Goal: Task Accomplishment & Management: Complete application form

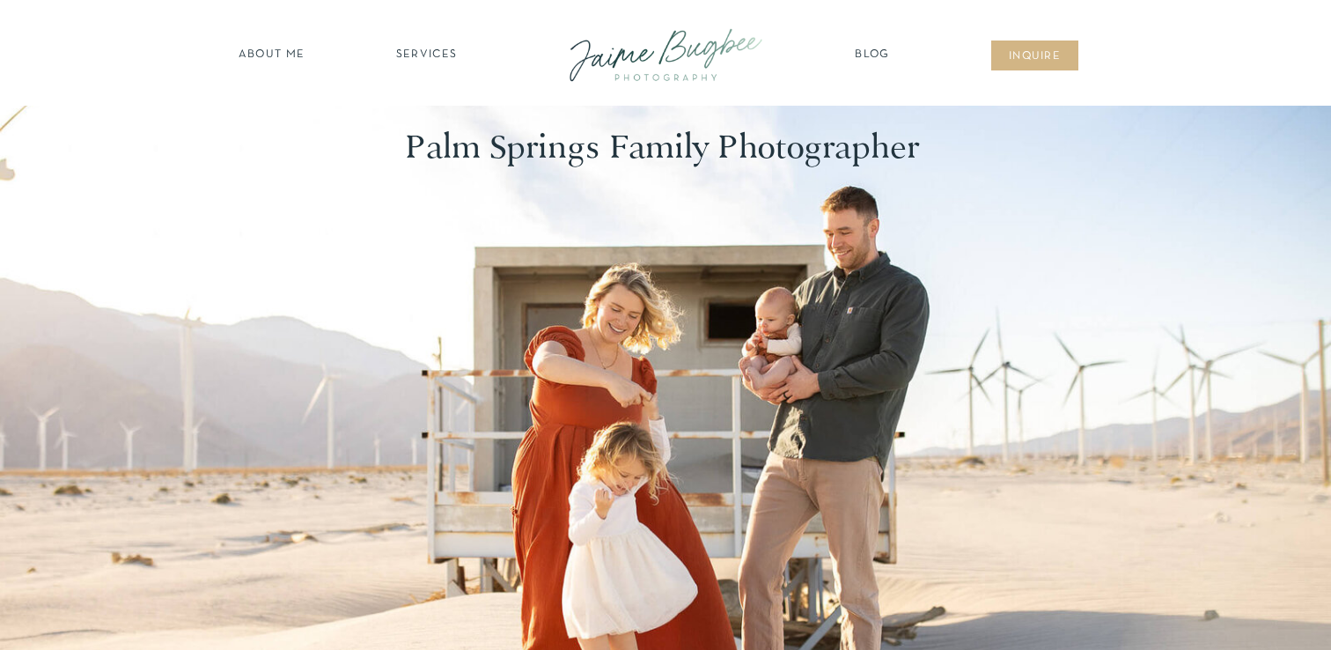
click at [428, 54] on nav "SERVICES" at bounding box center [426, 56] width 99 height 18
click at [426, 149] on nav "families" at bounding box center [426, 152] width 135 height 17
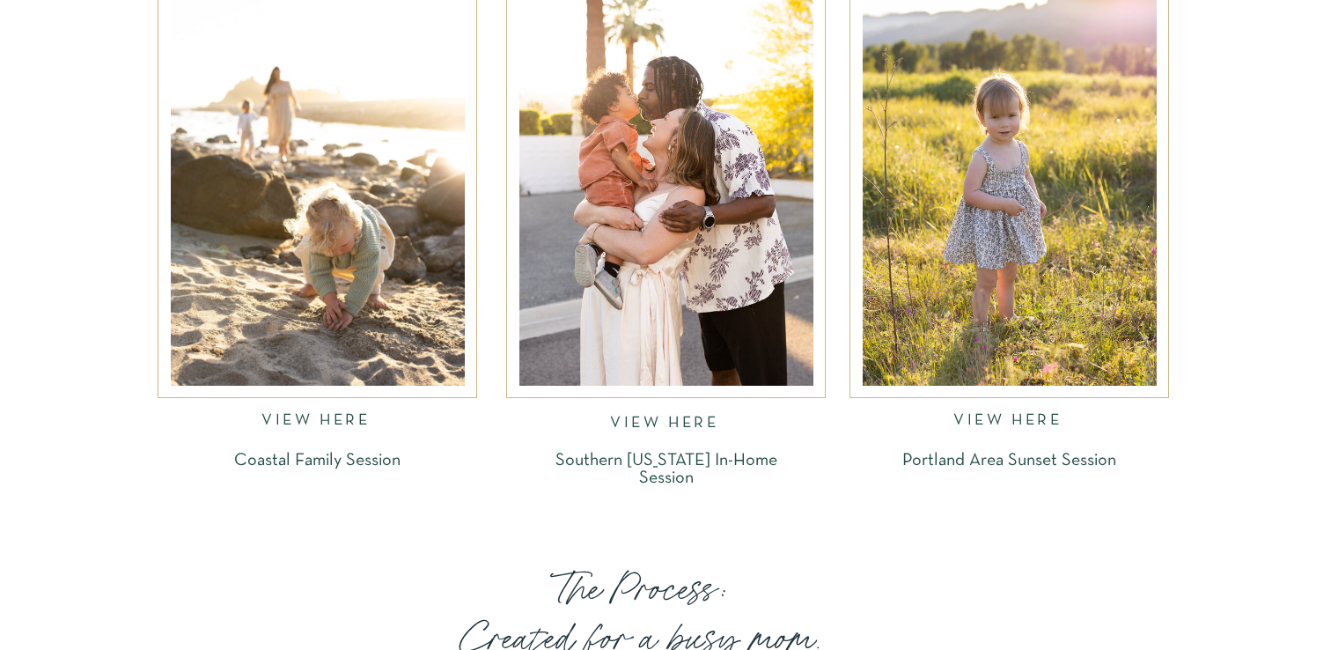
scroll to position [2831, 0]
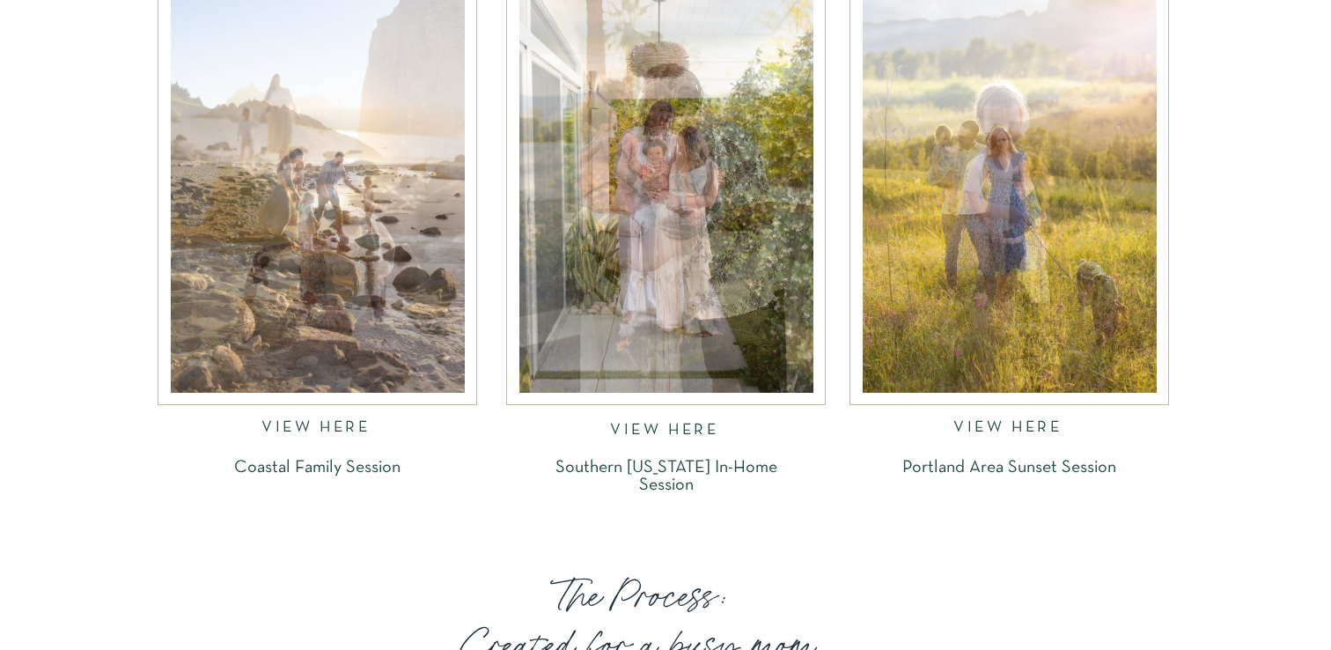
click at [1058, 224] on div at bounding box center [1010, 195] width 294 height 394
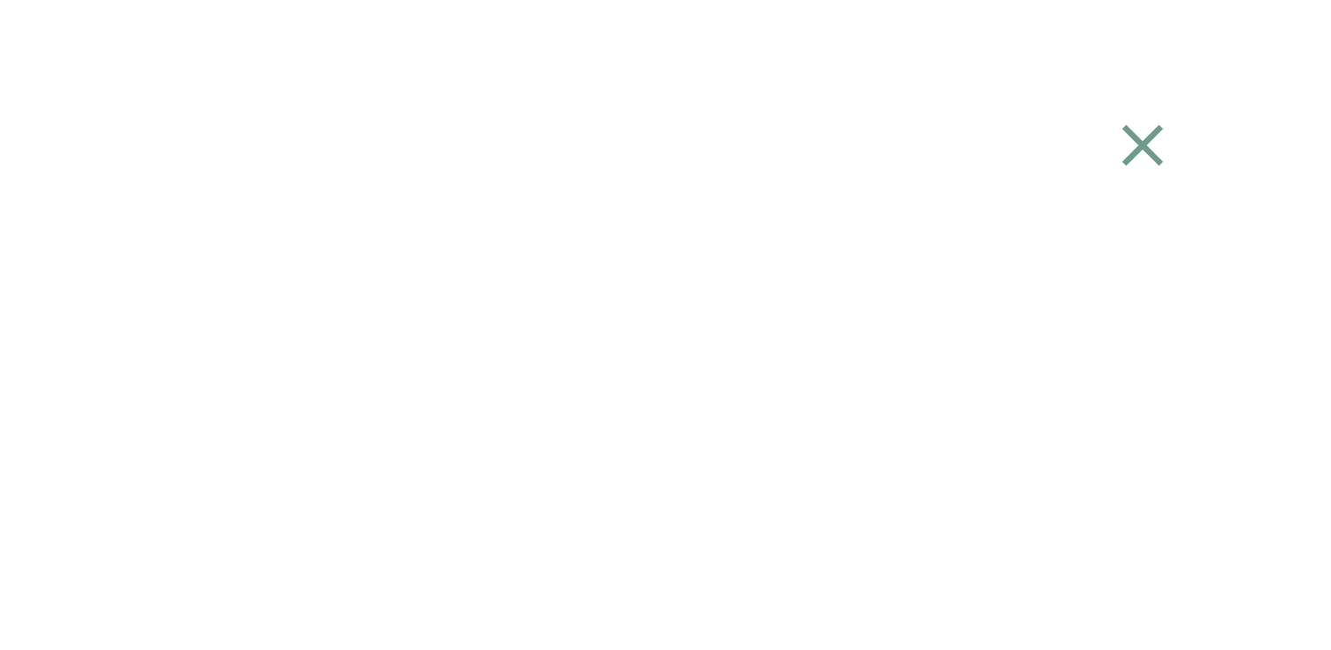
scroll to position [2685, 0]
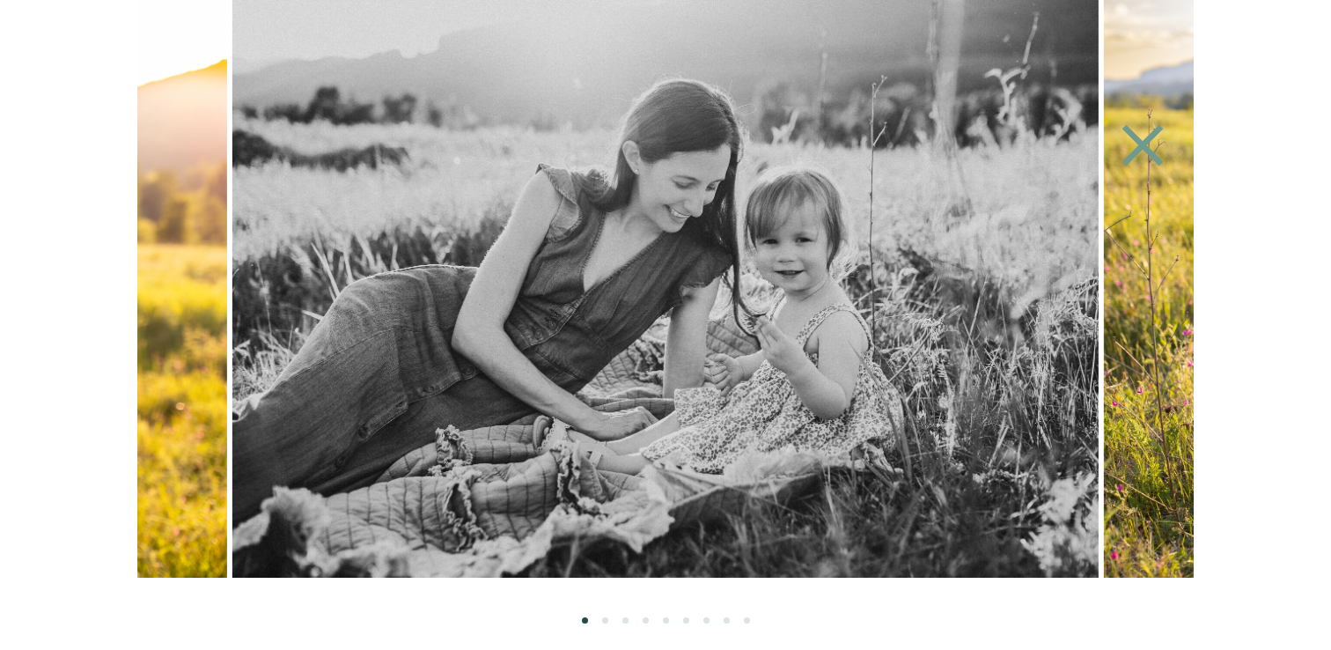
click at [608, 618] on ol at bounding box center [665, 601] width 1057 height 46
click at [606, 618] on li "Page dot 2" at bounding box center [605, 620] width 6 height 6
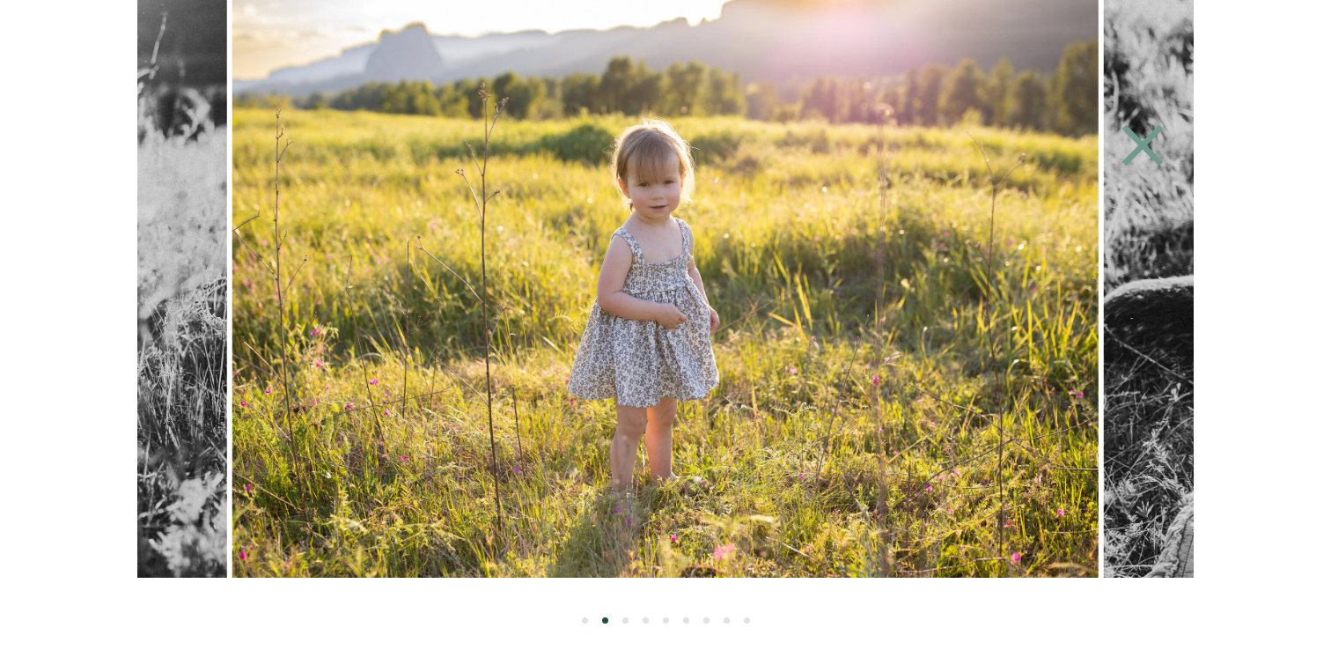
click at [628, 616] on ol at bounding box center [665, 601] width 1057 height 46
click at [627, 619] on li "Page dot 3" at bounding box center [626, 620] width 6 height 6
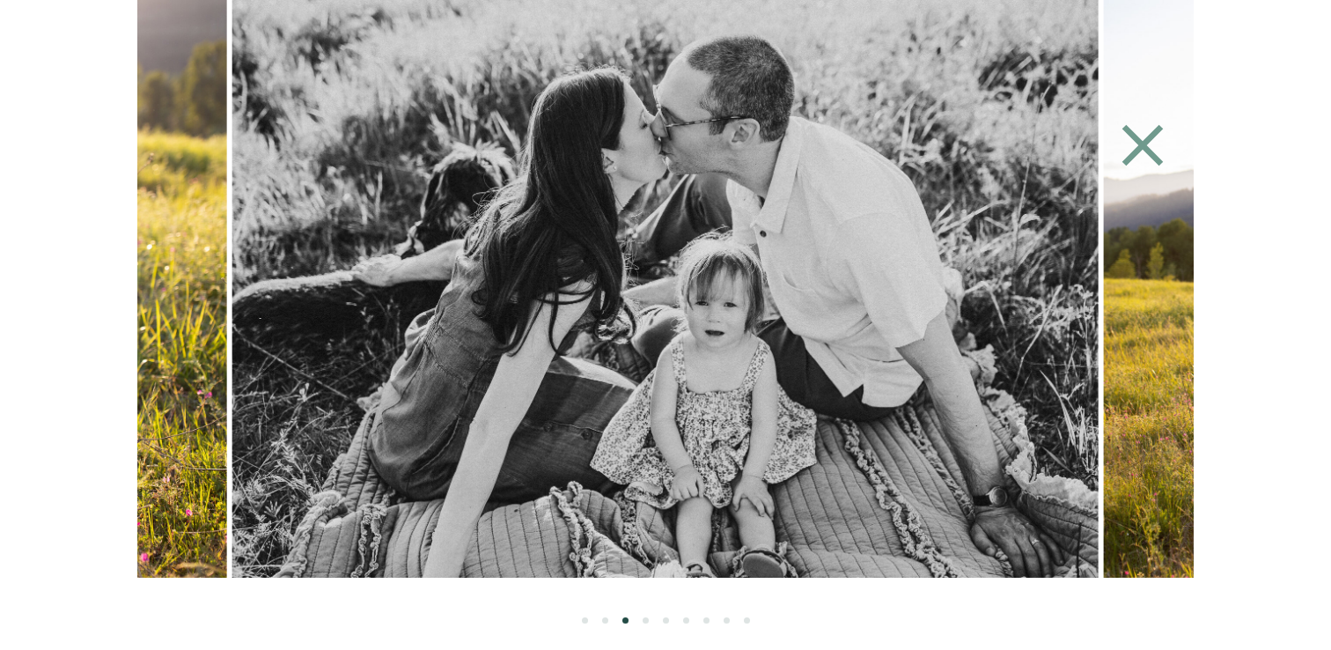
click at [643, 621] on li "Page dot 4" at bounding box center [646, 620] width 6 height 6
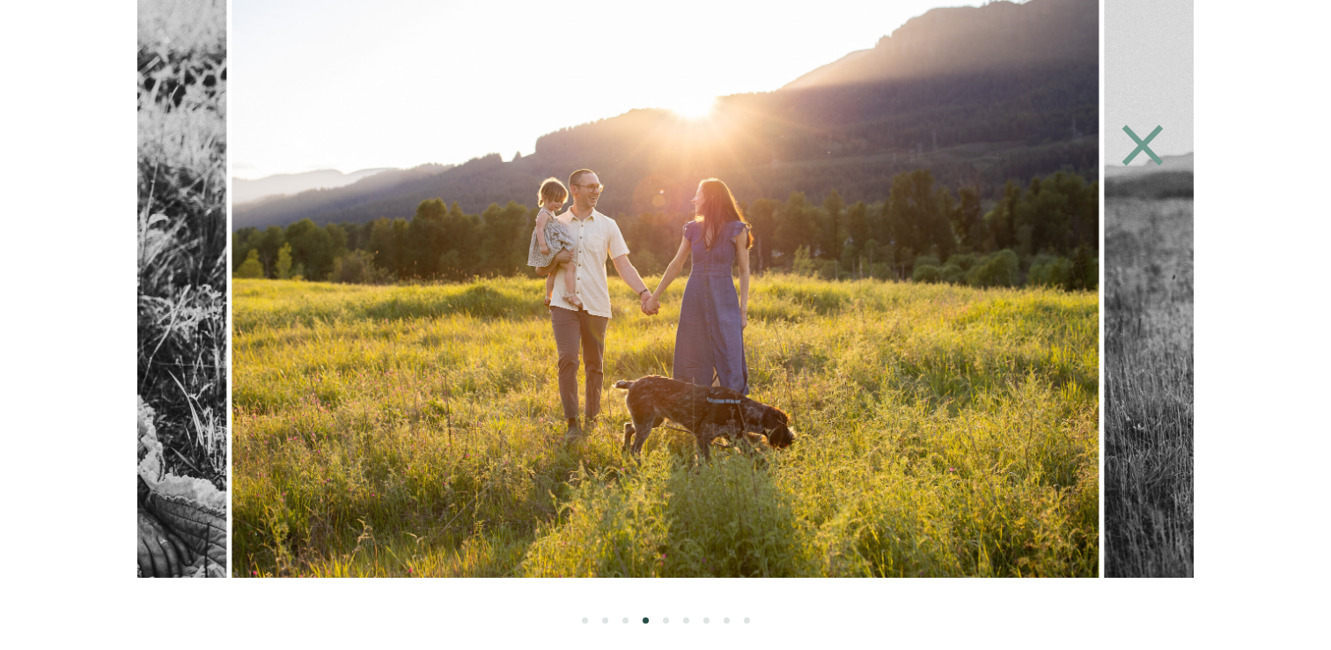
click at [1155, 144] on icon at bounding box center [1142, 145] width 81 height 70
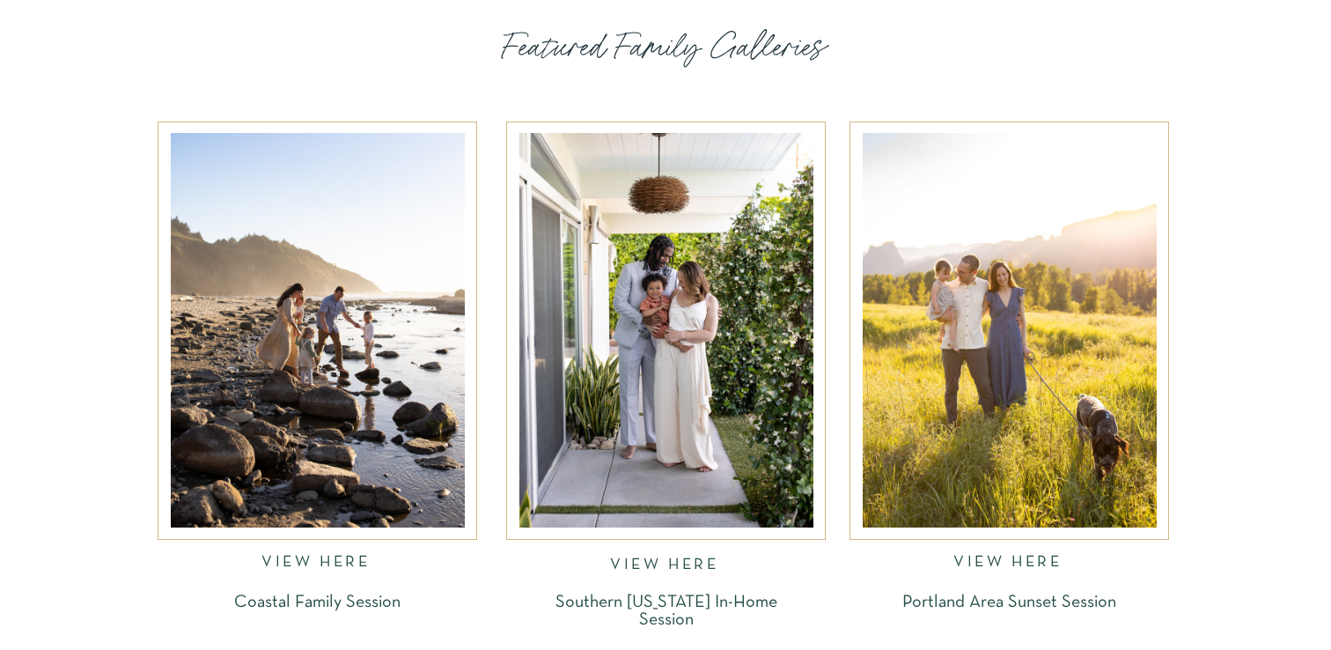
scroll to position [2685, 0]
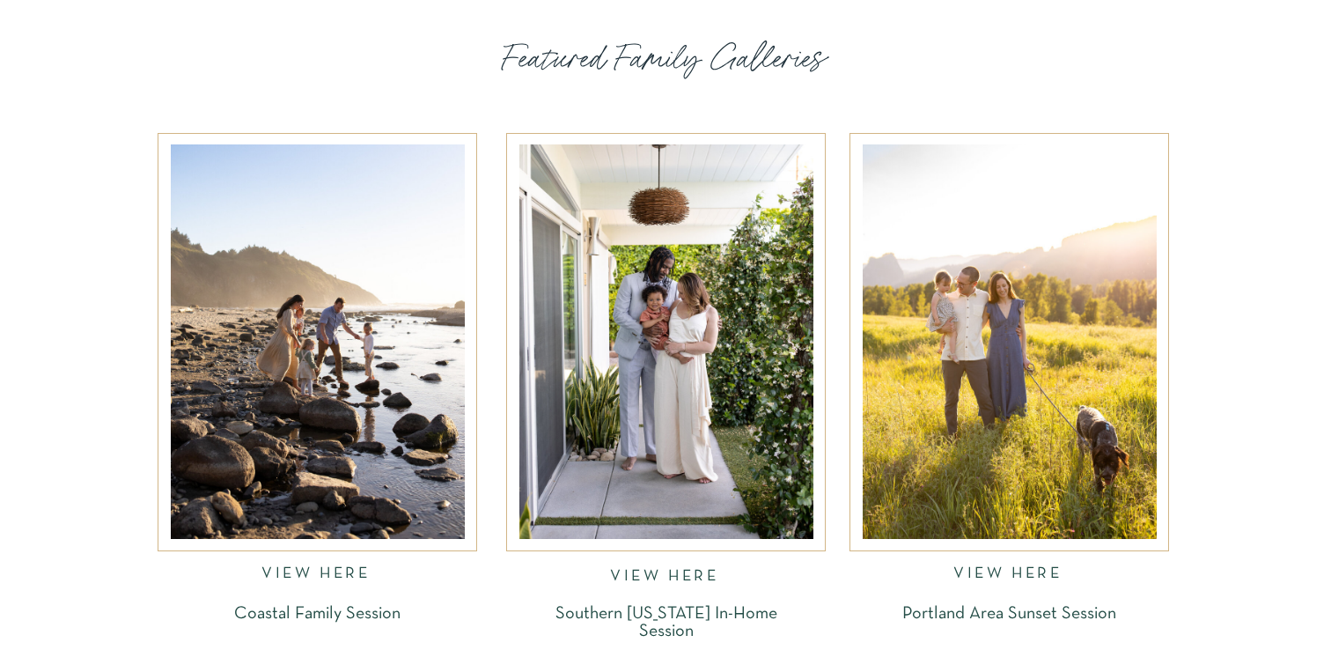
click at [668, 410] on div at bounding box center [667, 341] width 294 height 394
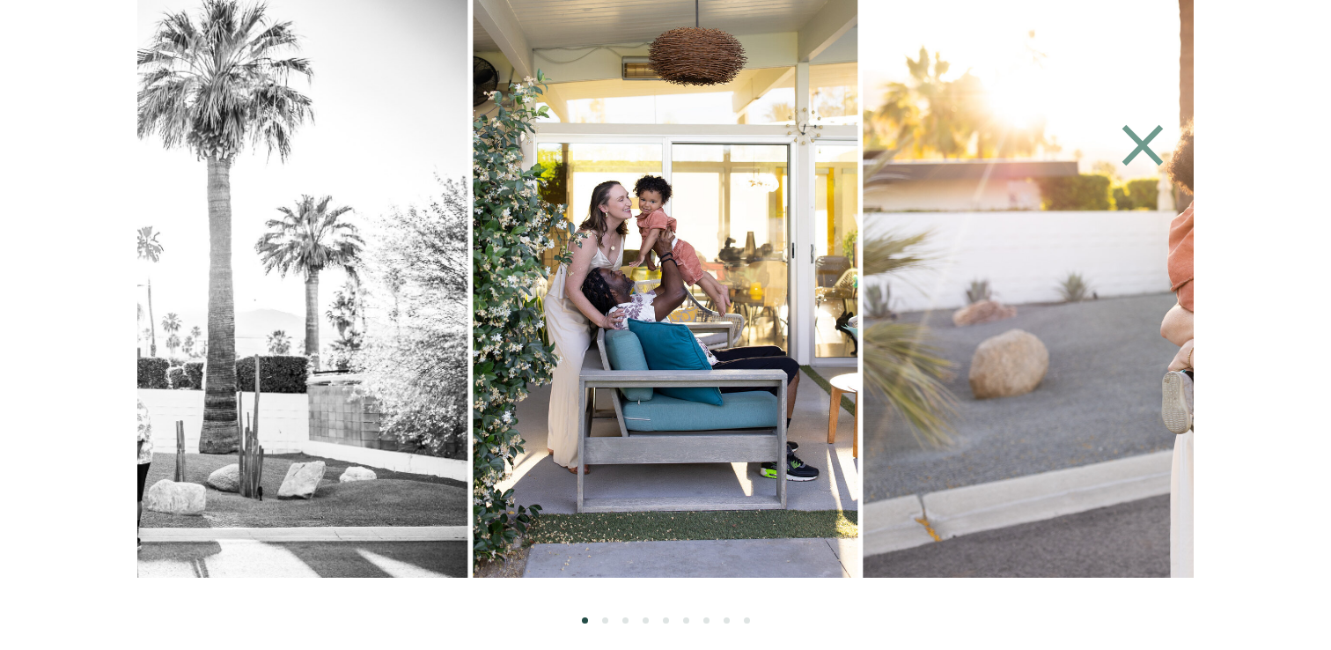
click at [602, 621] on li "Page dot 2" at bounding box center [605, 620] width 6 height 6
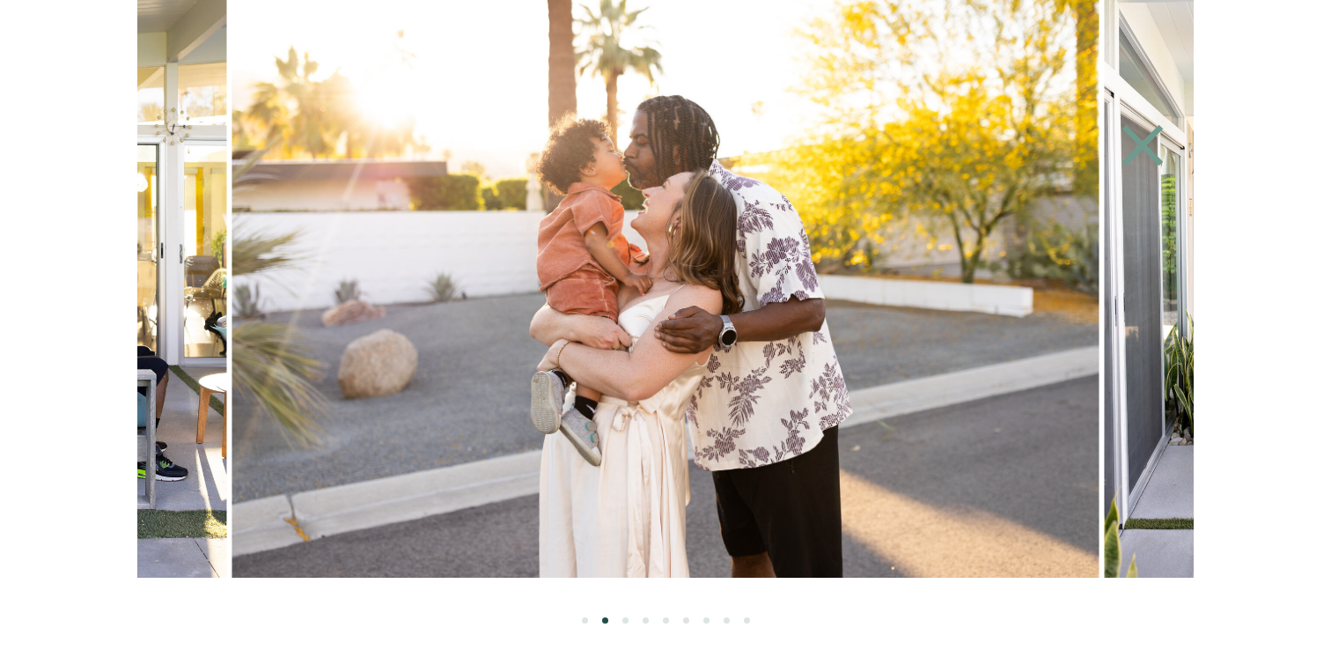
click at [628, 621] on li "Page dot 3" at bounding box center [626, 620] width 6 height 6
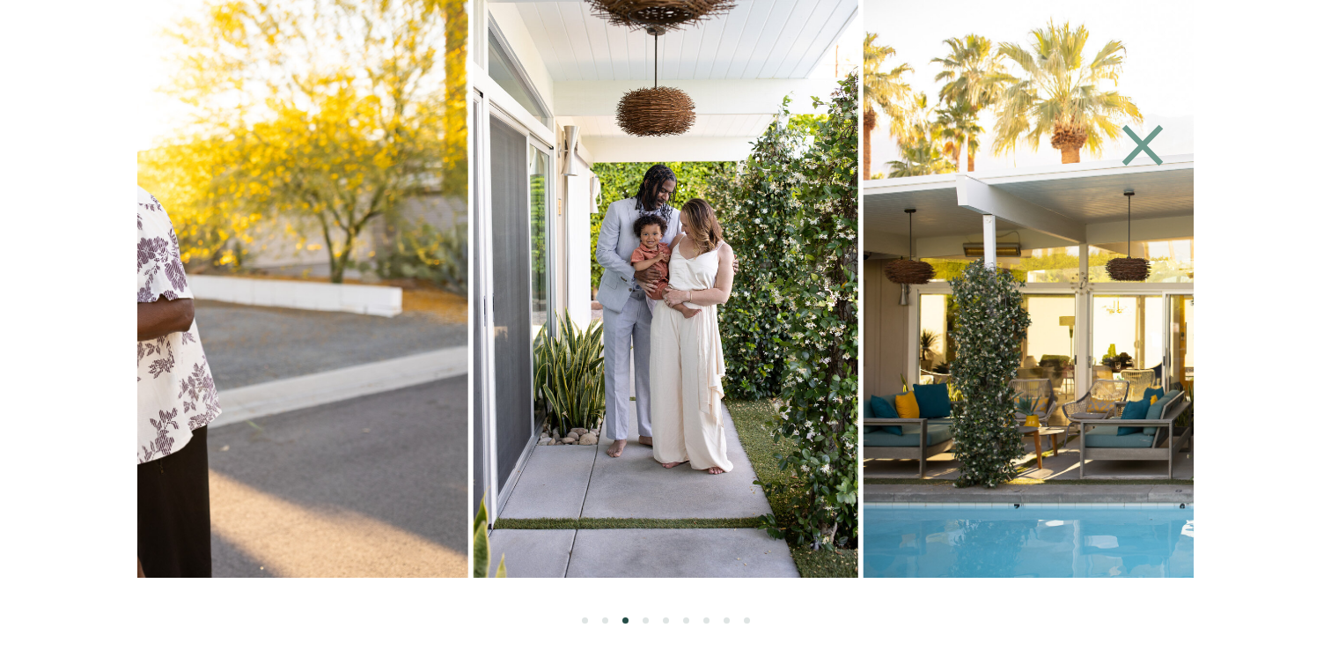
click at [658, 619] on ol at bounding box center [665, 601] width 1057 height 46
click at [643, 622] on li "Page dot 4" at bounding box center [646, 620] width 6 height 6
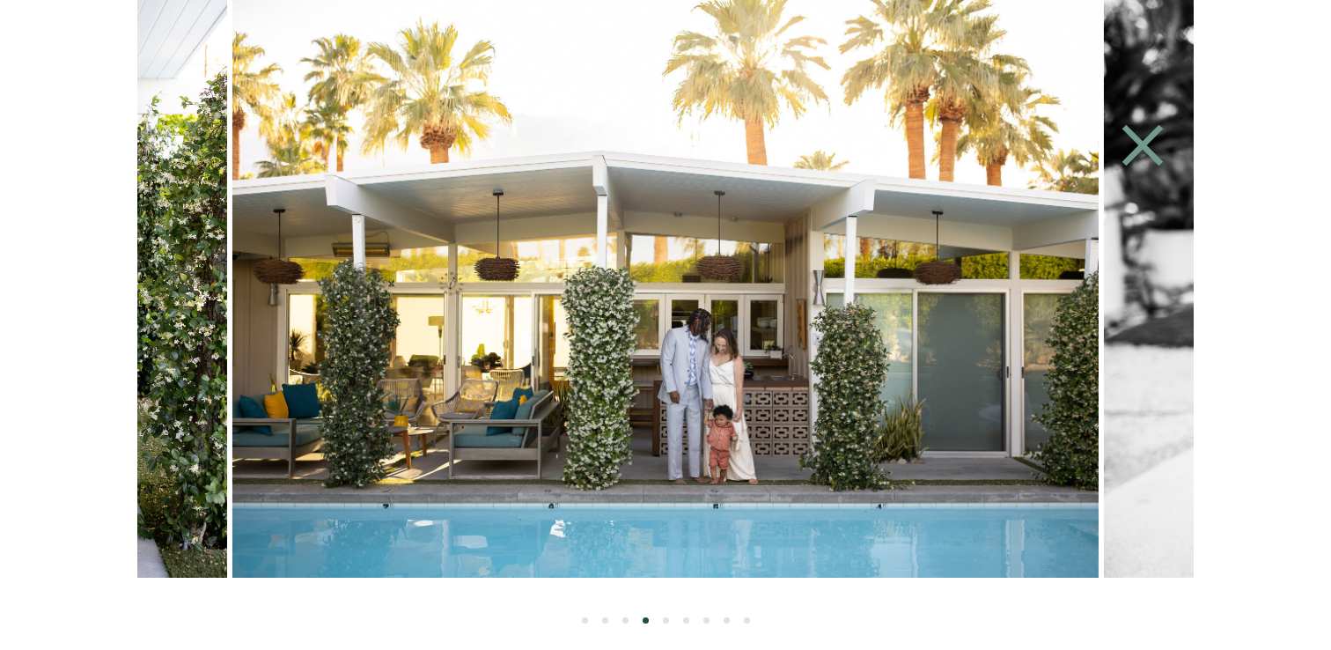
click at [673, 617] on ol at bounding box center [665, 601] width 1057 height 46
click at [662, 623] on div at bounding box center [666, 512] width 1331 height 341
click at [1166, 132] on icon at bounding box center [1142, 145] width 81 height 70
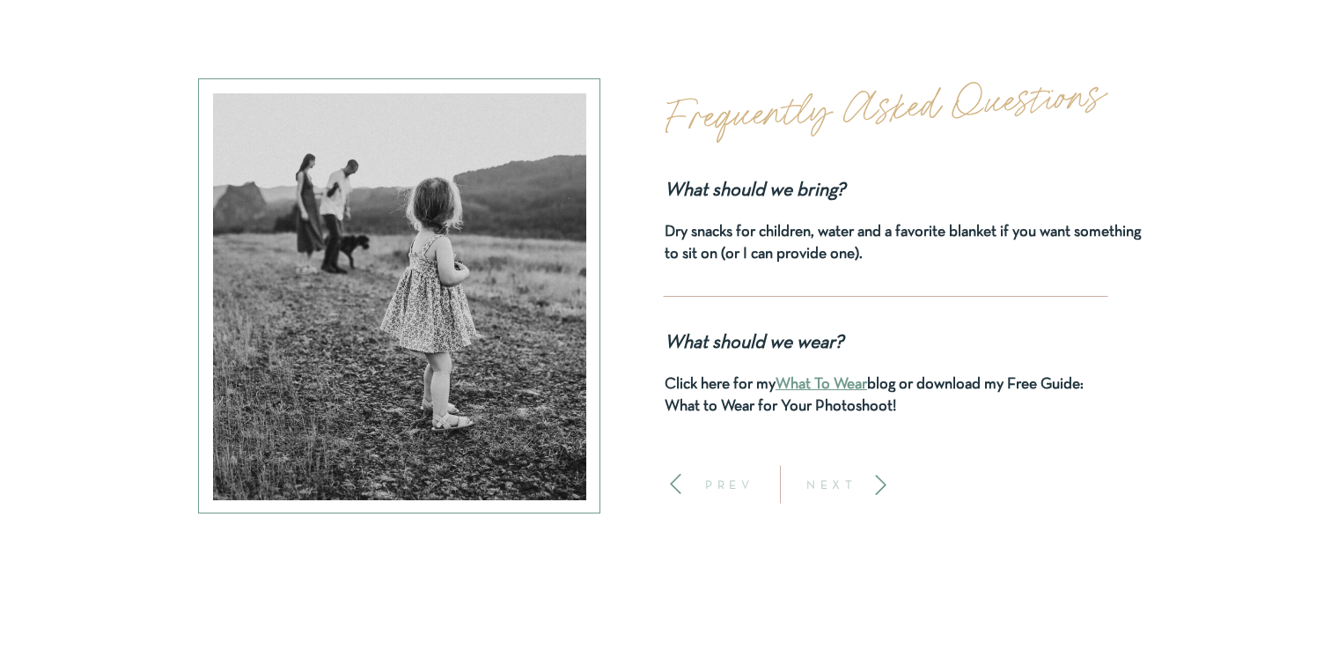
scroll to position [7357, 0]
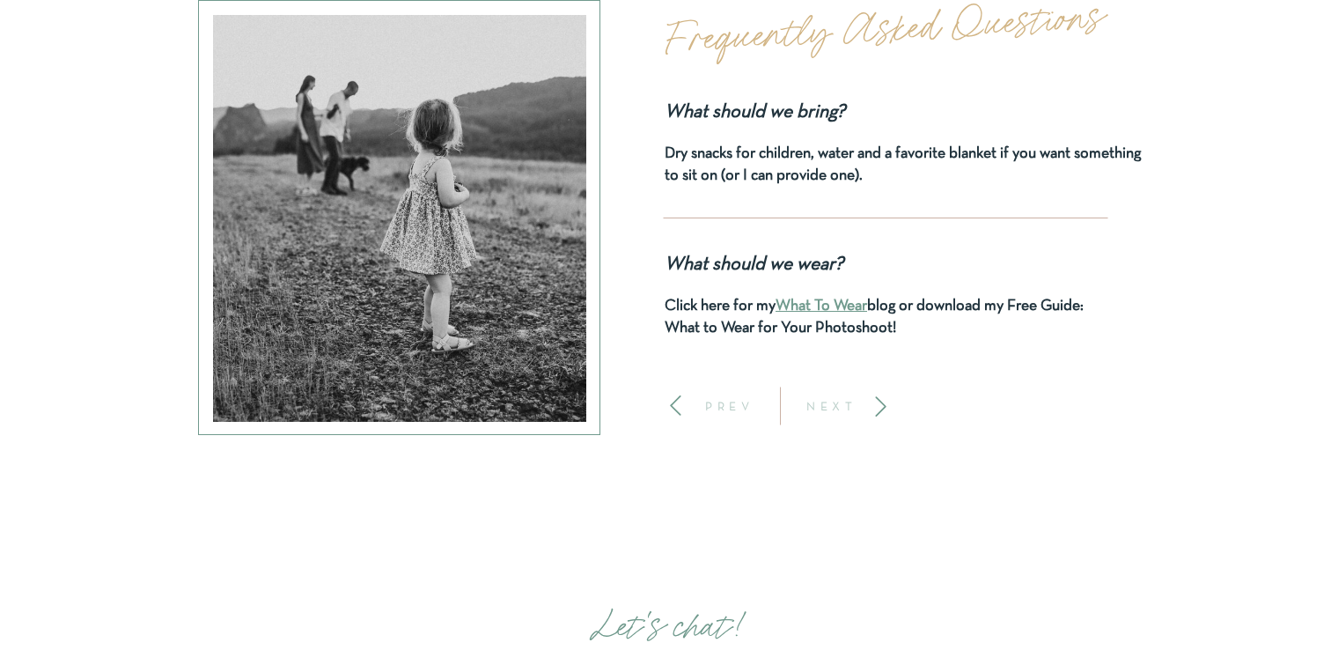
click at [836, 412] on p "NEXT" at bounding box center [832, 406] width 65 height 12
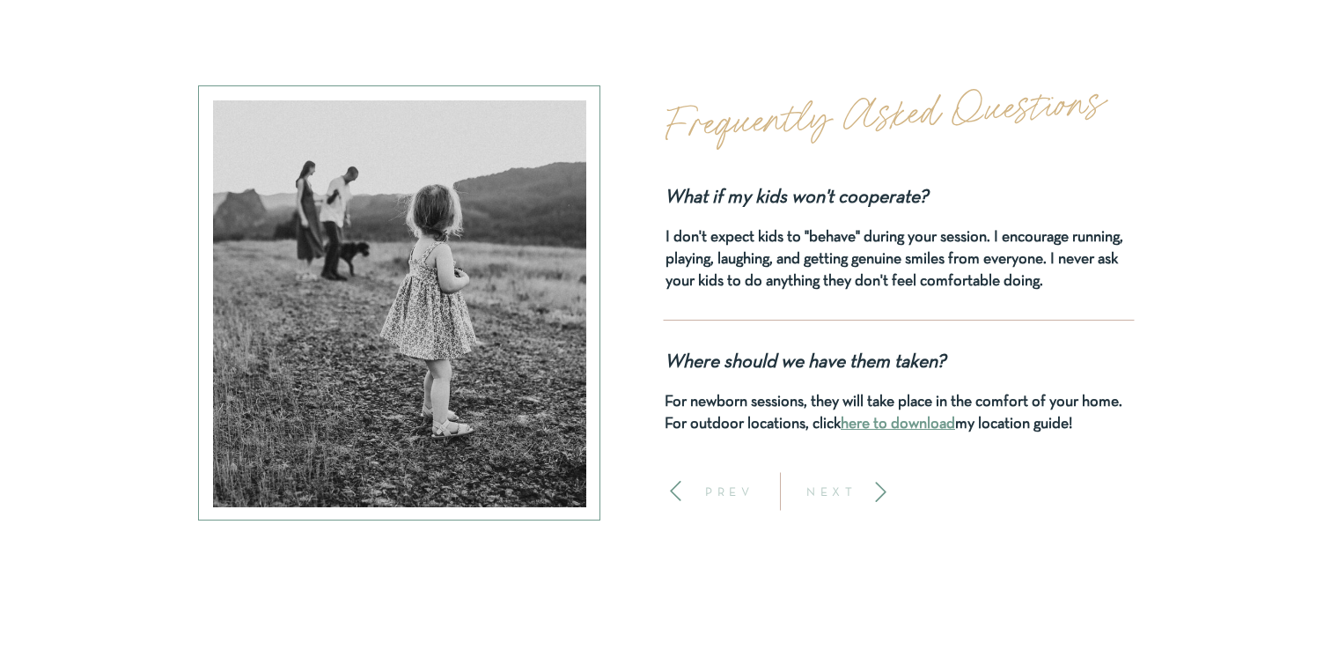
scroll to position [7343, 0]
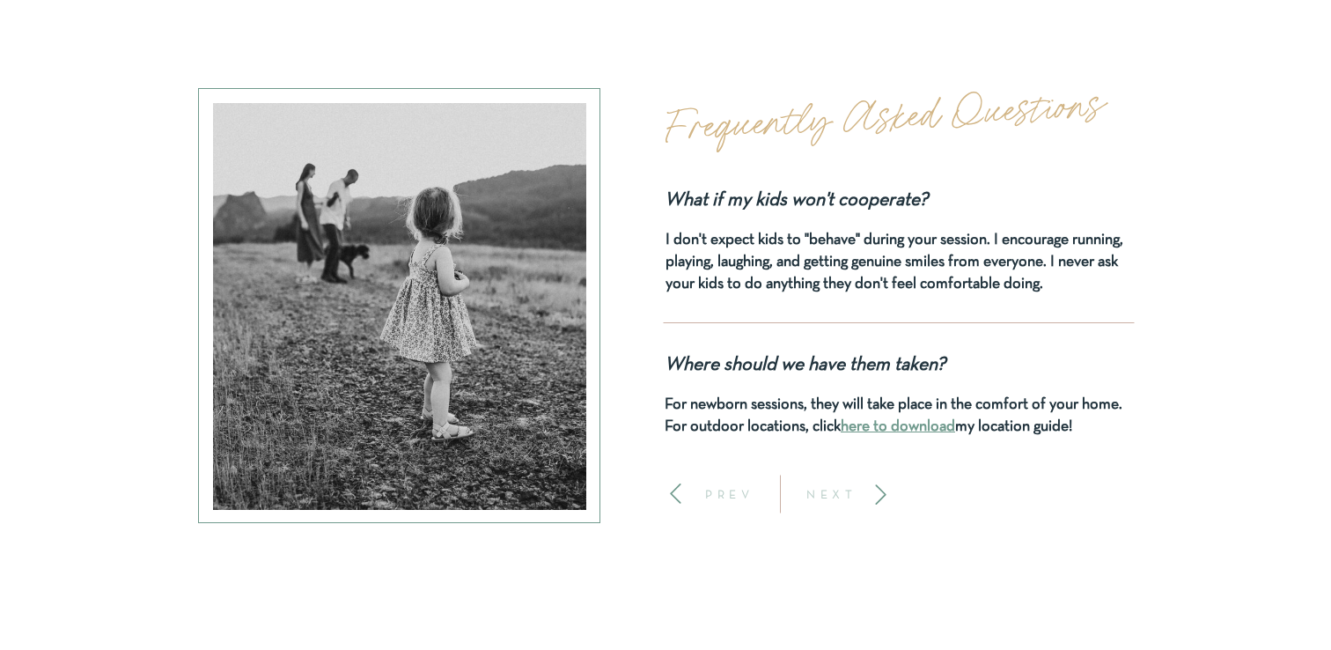
click at [826, 497] on p "NEXT" at bounding box center [832, 494] width 65 height 12
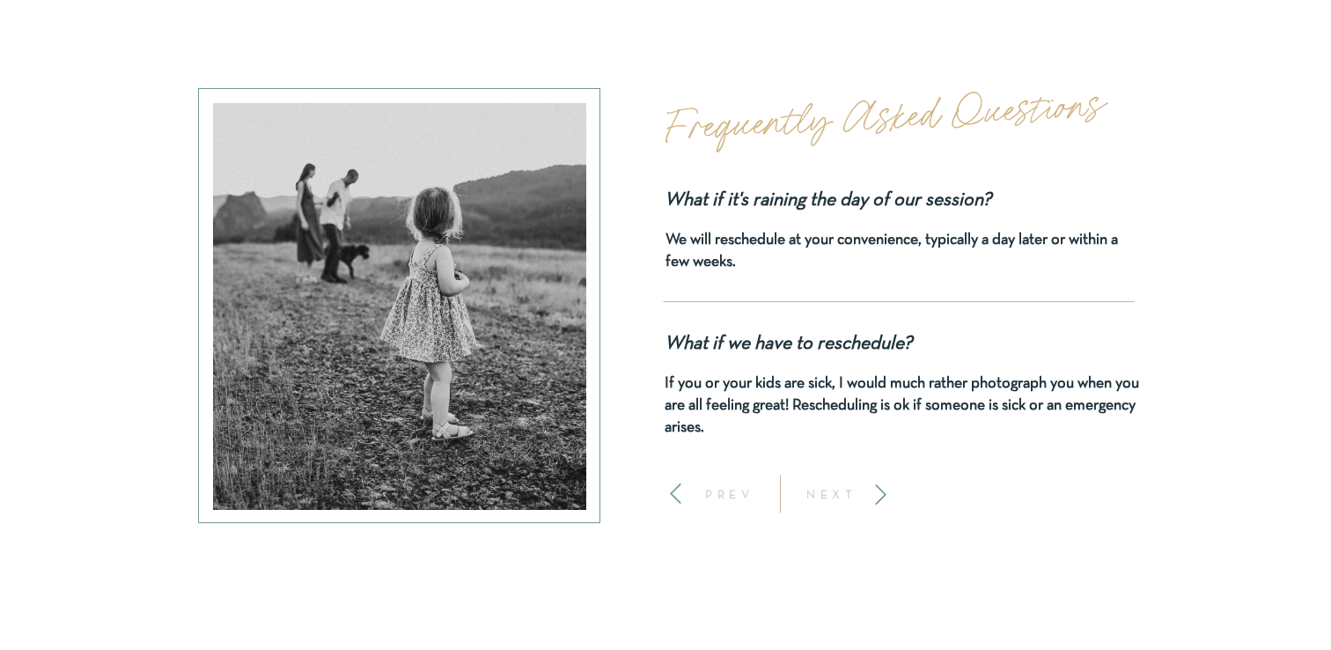
click at [719, 498] on p "PREV" at bounding box center [729, 494] width 65 height 12
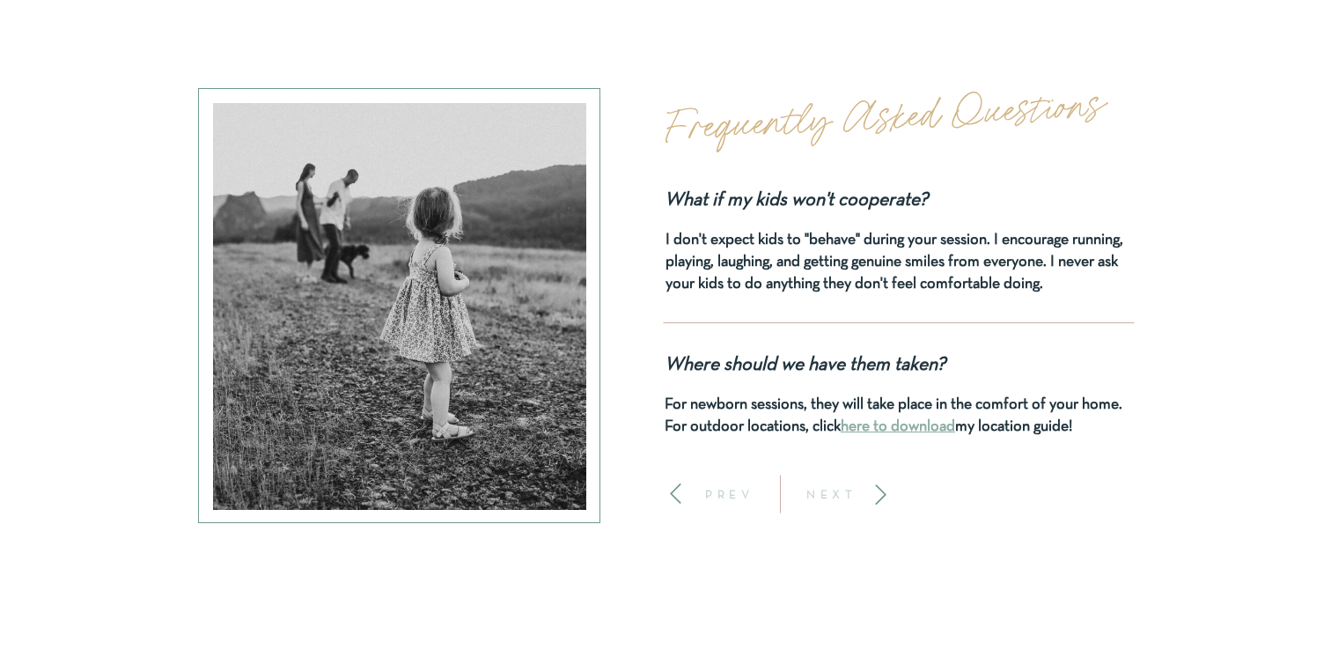
click at [900, 422] on link "here to download" at bounding box center [898, 426] width 114 height 15
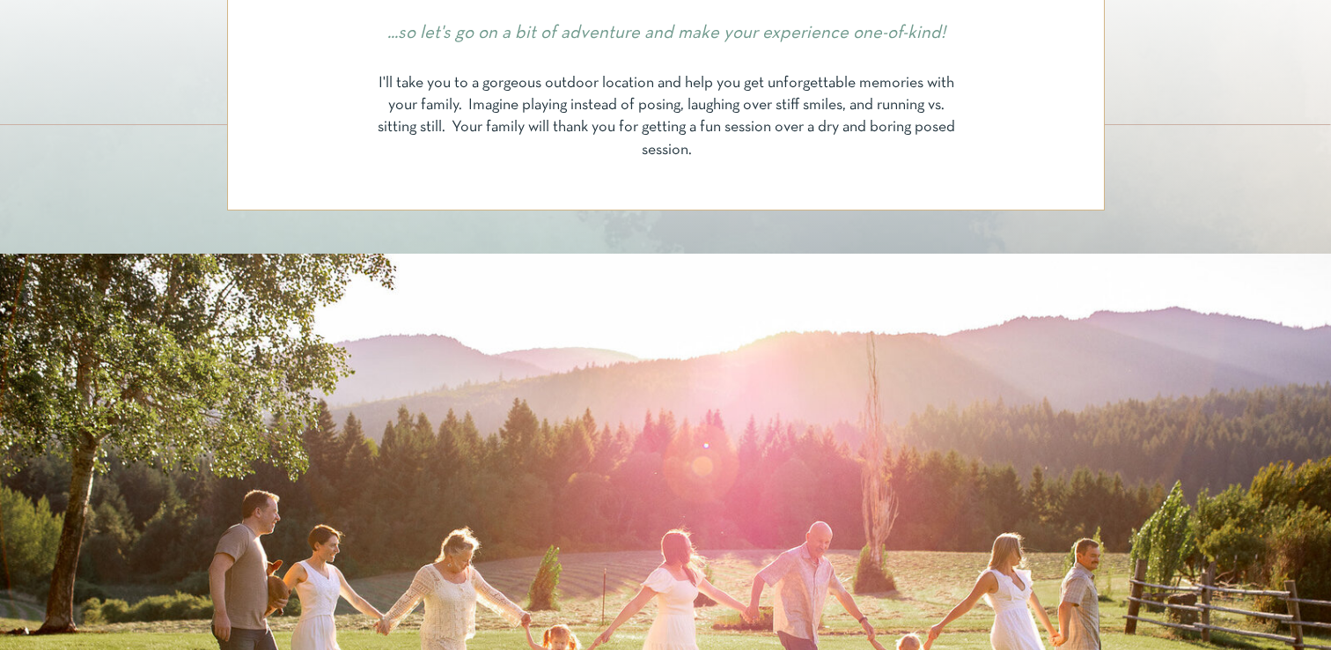
scroll to position [0, 0]
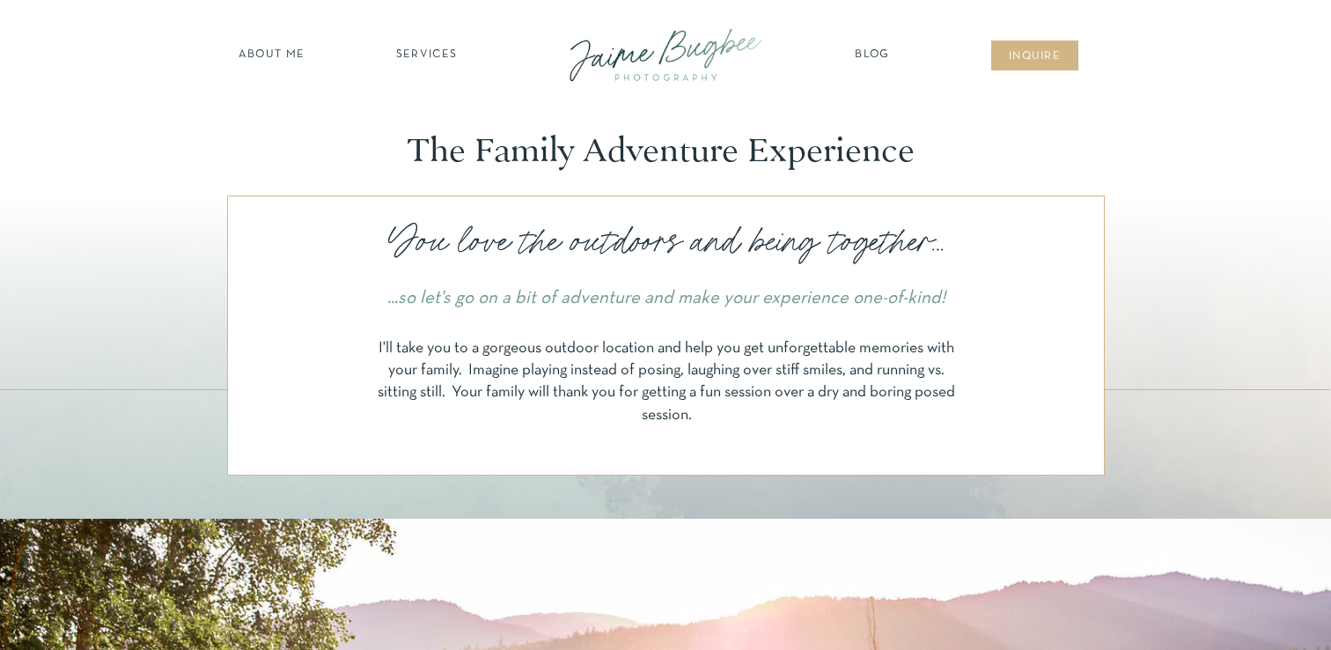
click at [278, 55] on nav "about ME" at bounding box center [271, 56] width 77 height 18
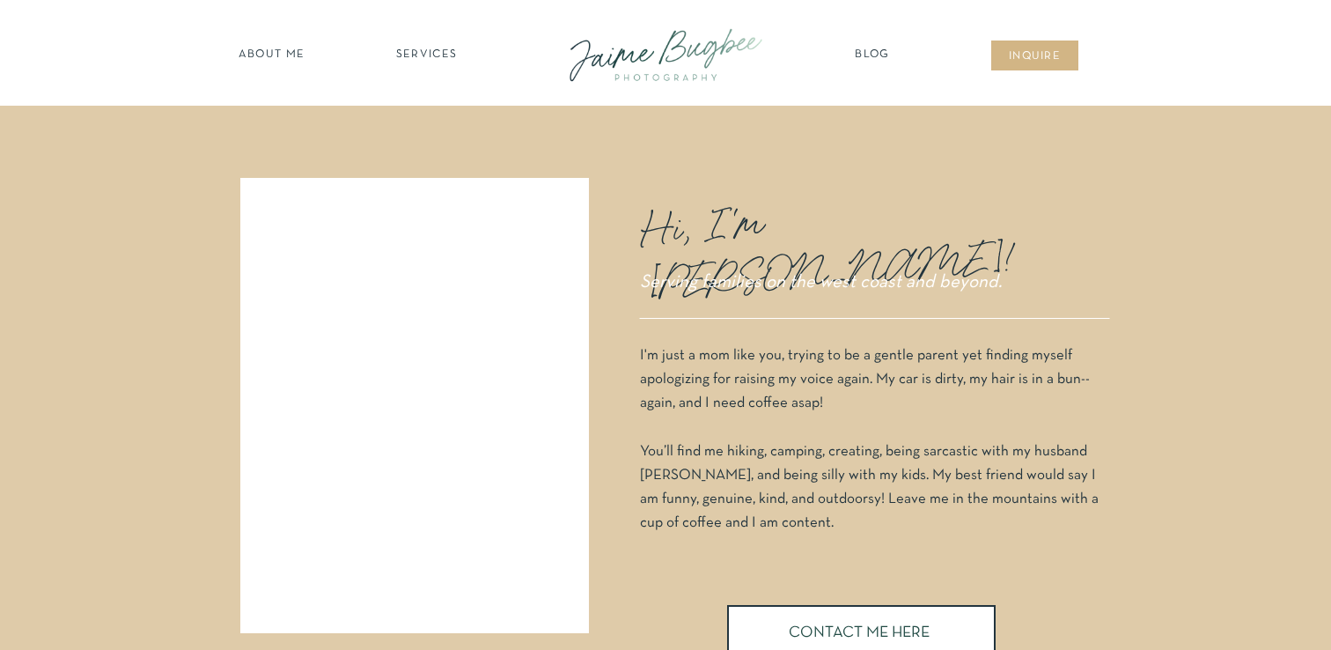
click at [877, 48] on nav "Blog" at bounding box center [873, 56] width 44 height 18
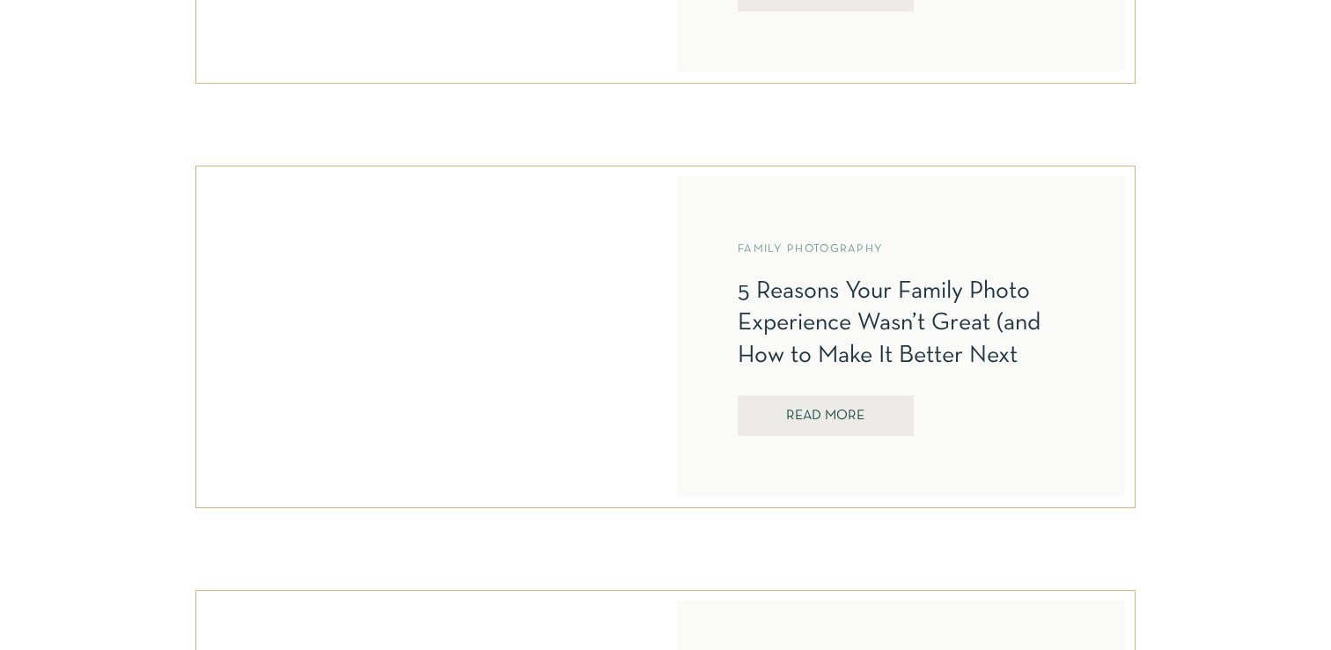
scroll to position [1089, 0]
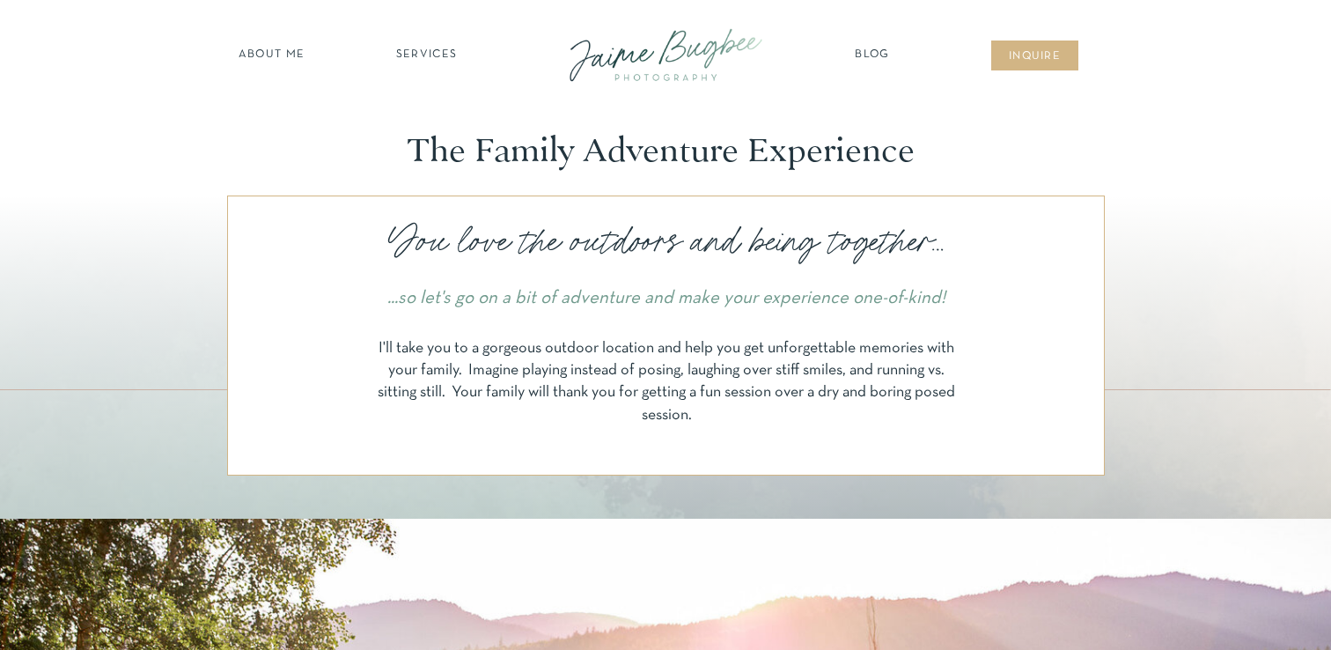
scroll to position [2685, 0]
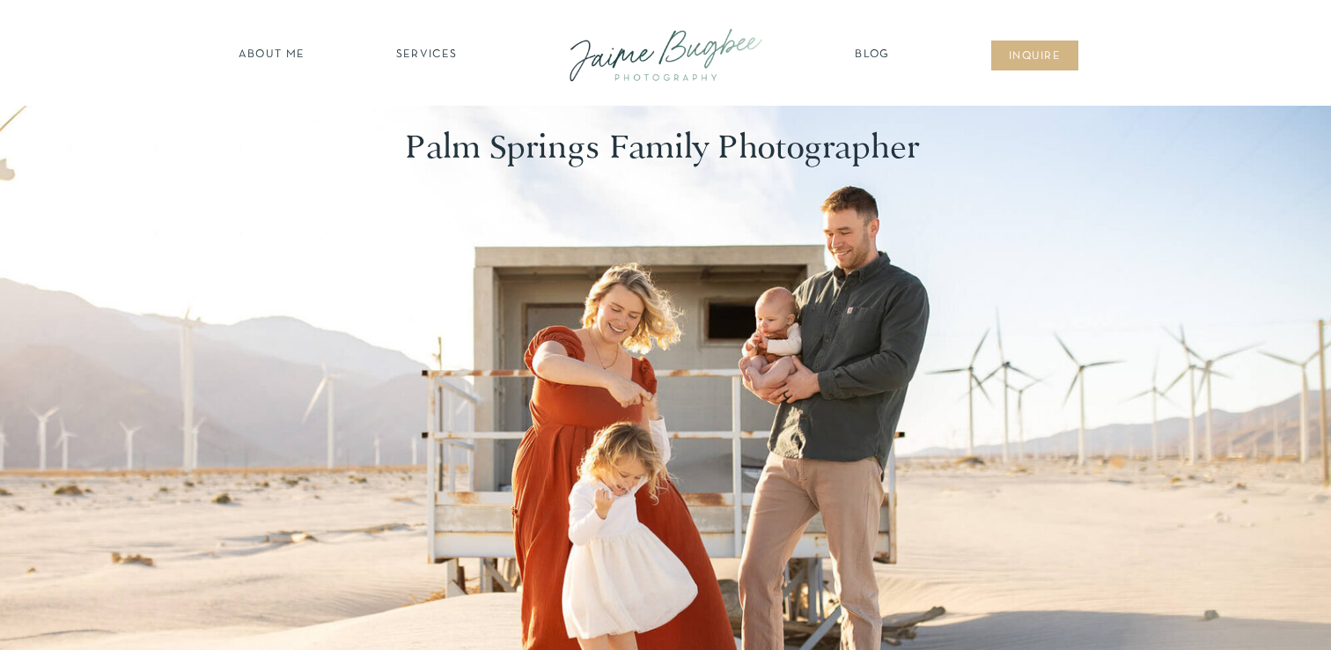
click at [1021, 64] on nav "inqUIre" at bounding box center [1034, 57] width 71 height 18
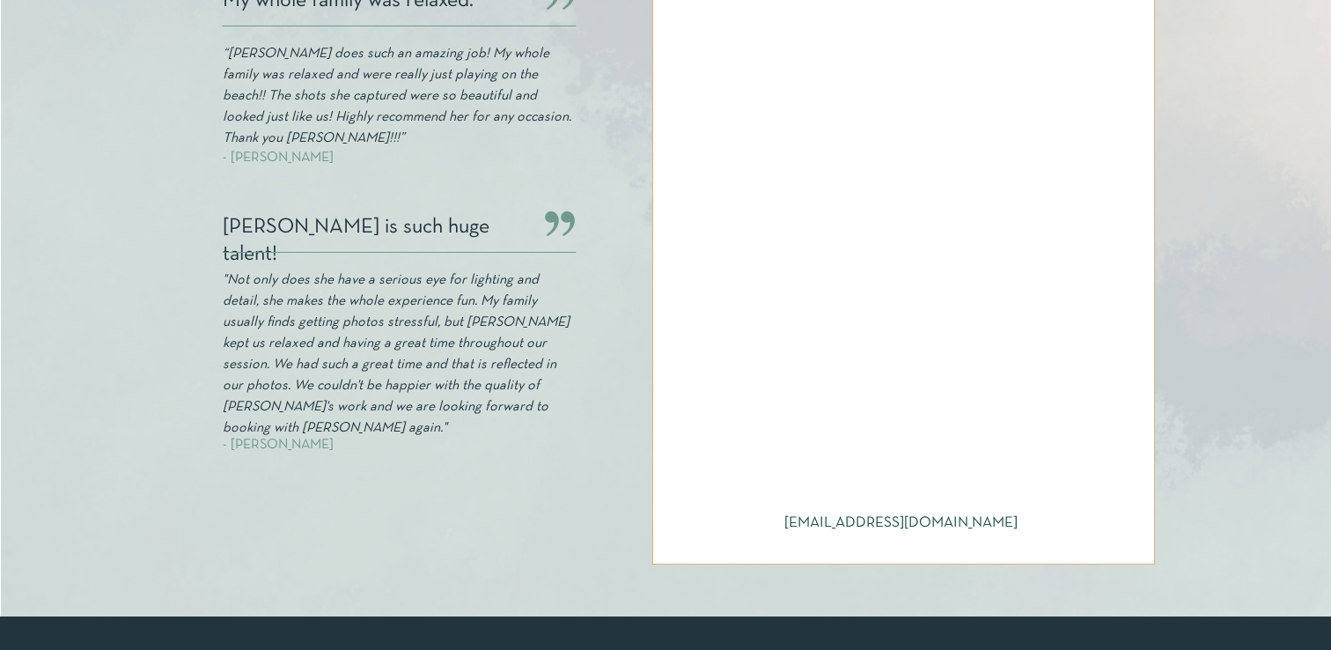
scroll to position [746, 0]
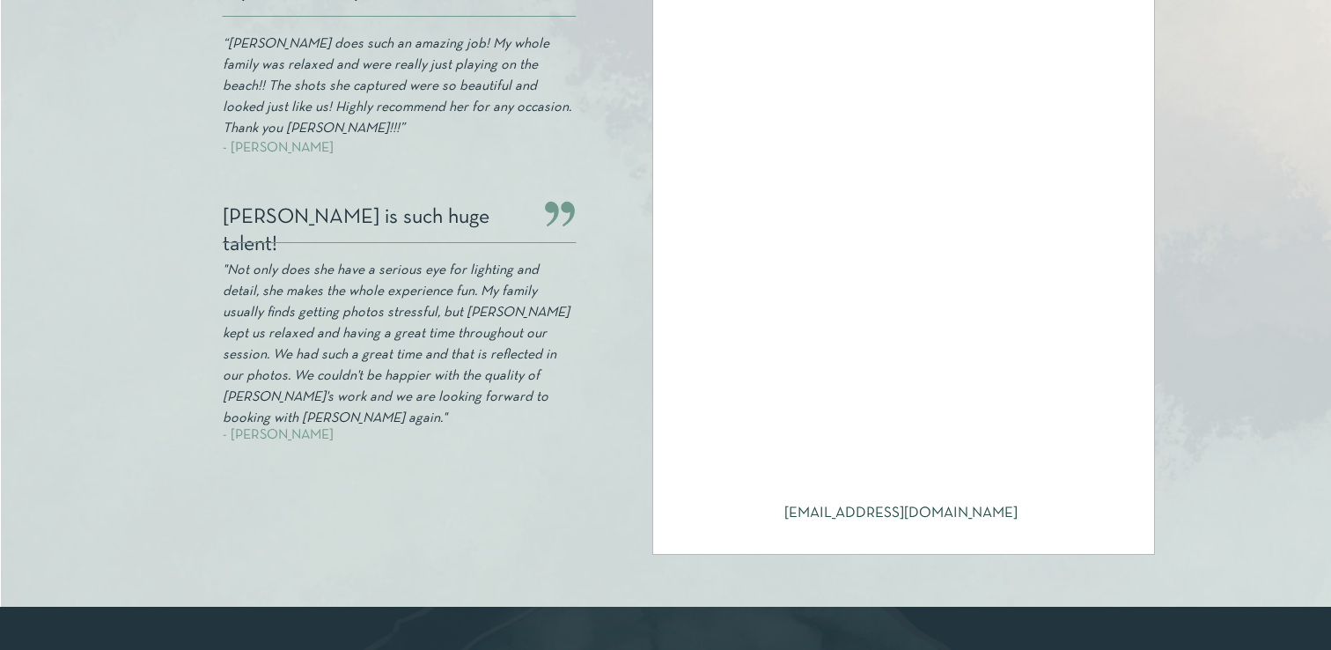
scroll to position [746, 0]
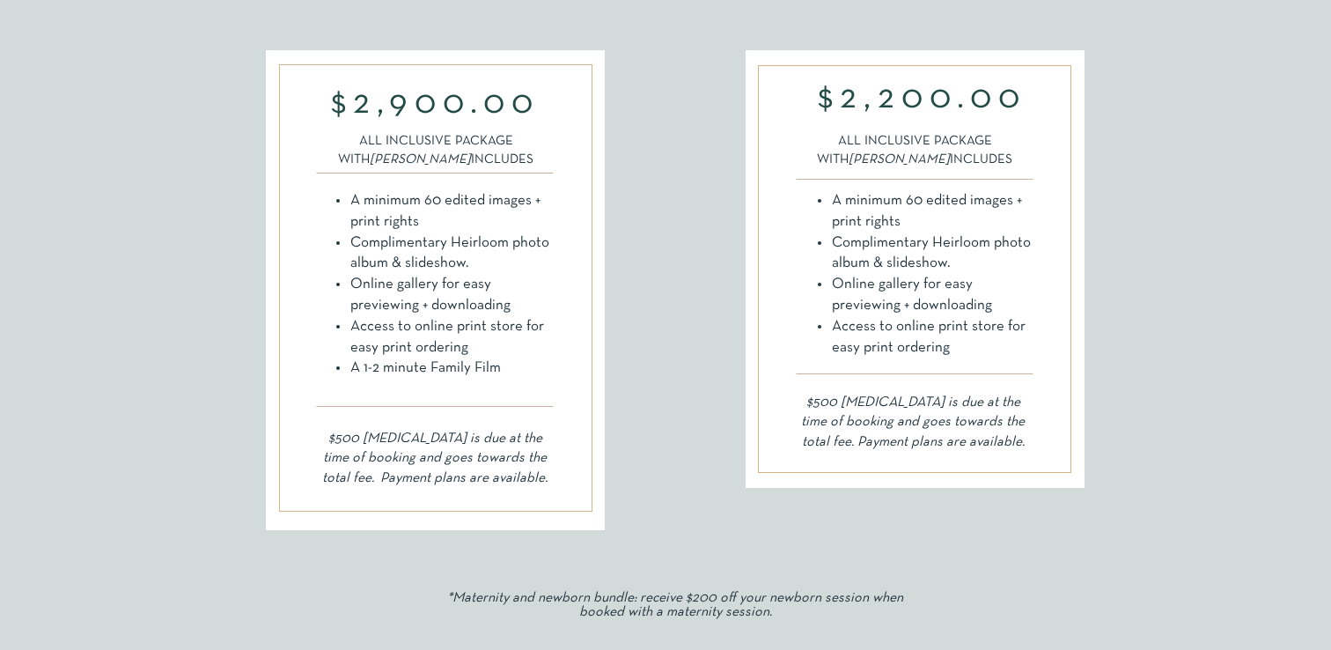
scroll to position [1047, 0]
